Goal: Check status: Check status

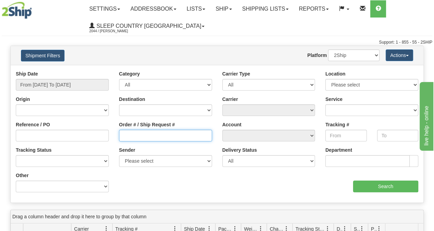
click at [171, 131] on input "Order # / Ship Request #" at bounding box center [165, 136] width 93 height 12
paste input "9000I091691"
type input "9000I091691"
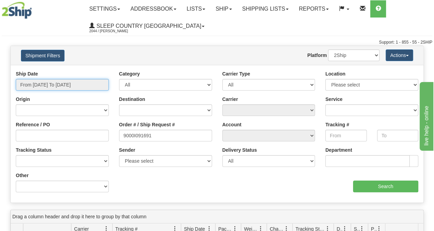
click at [57, 81] on input "From [DATE] To [DATE]" at bounding box center [62, 85] width 93 height 12
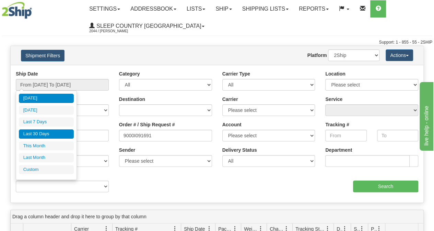
click at [51, 135] on li "Last 30 Days" at bounding box center [46, 133] width 55 height 9
type input "From [DATE] To [DATE]"
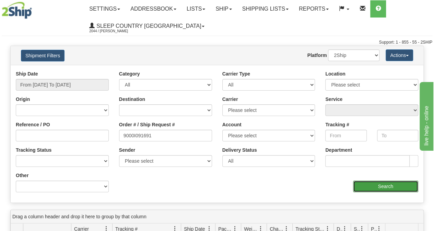
click at [375, 188] on input "Search" at bounding box center [386, 187] width 66 height 12
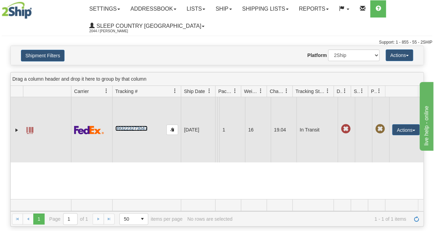
click at [139, 131] on link "393223273047" at bounding box center [131, 128] width 32 height 5
